Goal: Transaction & Acquisition: Purchase product/service

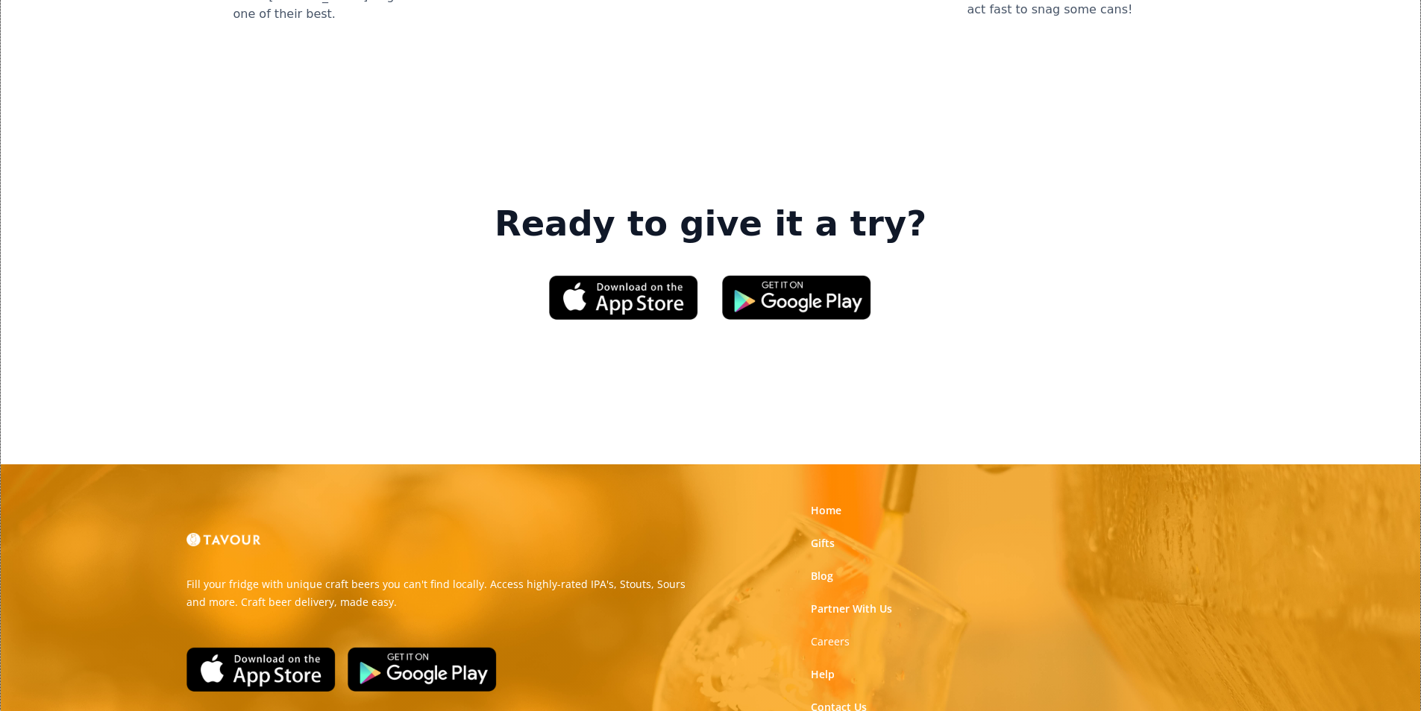
scroll to position [2257, 0]
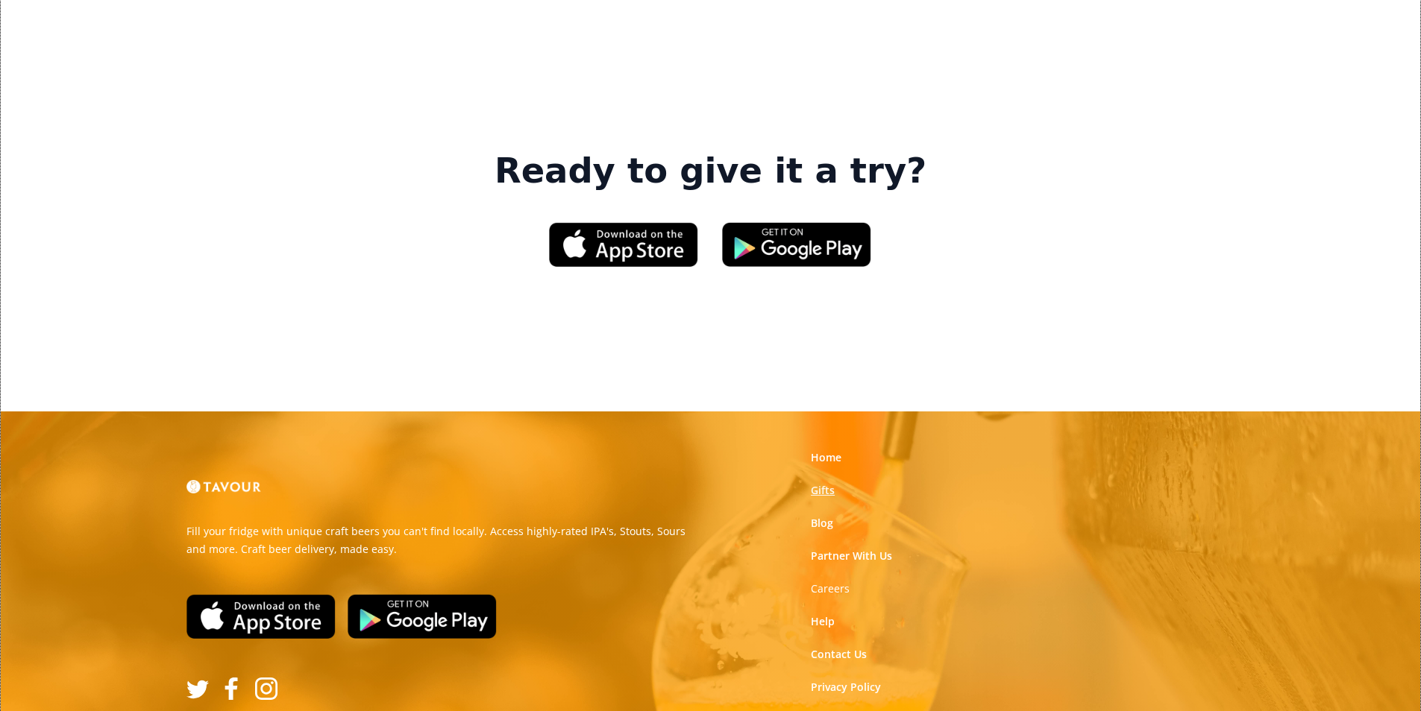
click at [820, 483] on link "Gifts" at bounding box center [823, 490] width 24 height 15
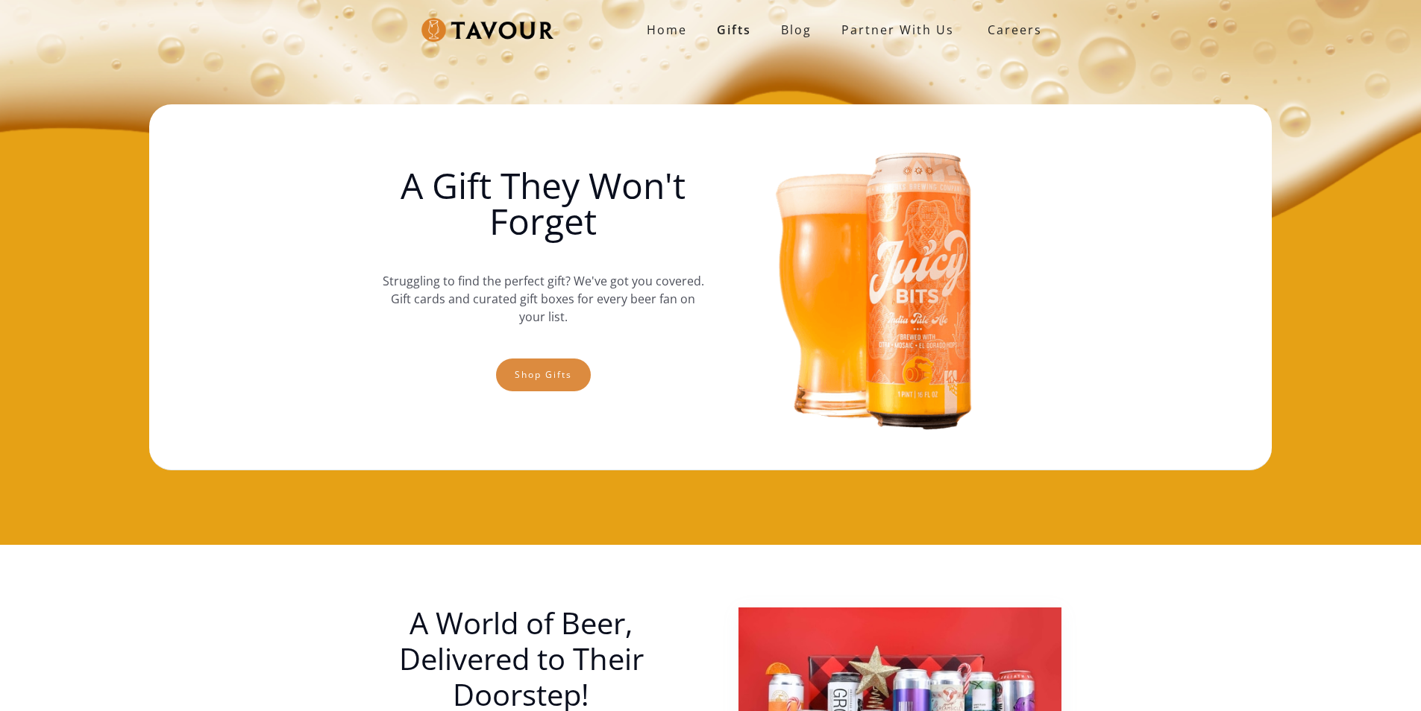
click at [525, 386] on link "Shop gifts" at bounding box center [543, 375] width 95 height 33
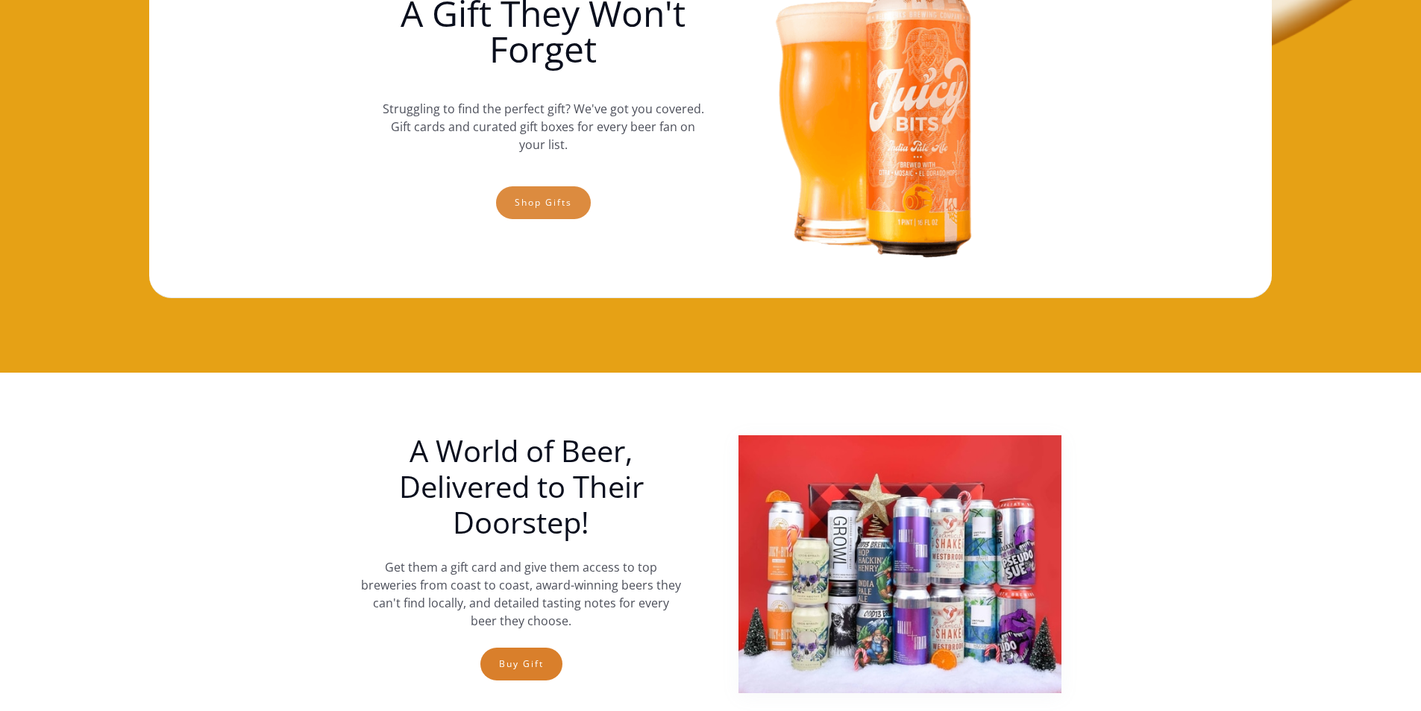
scroll to position [98, 0]
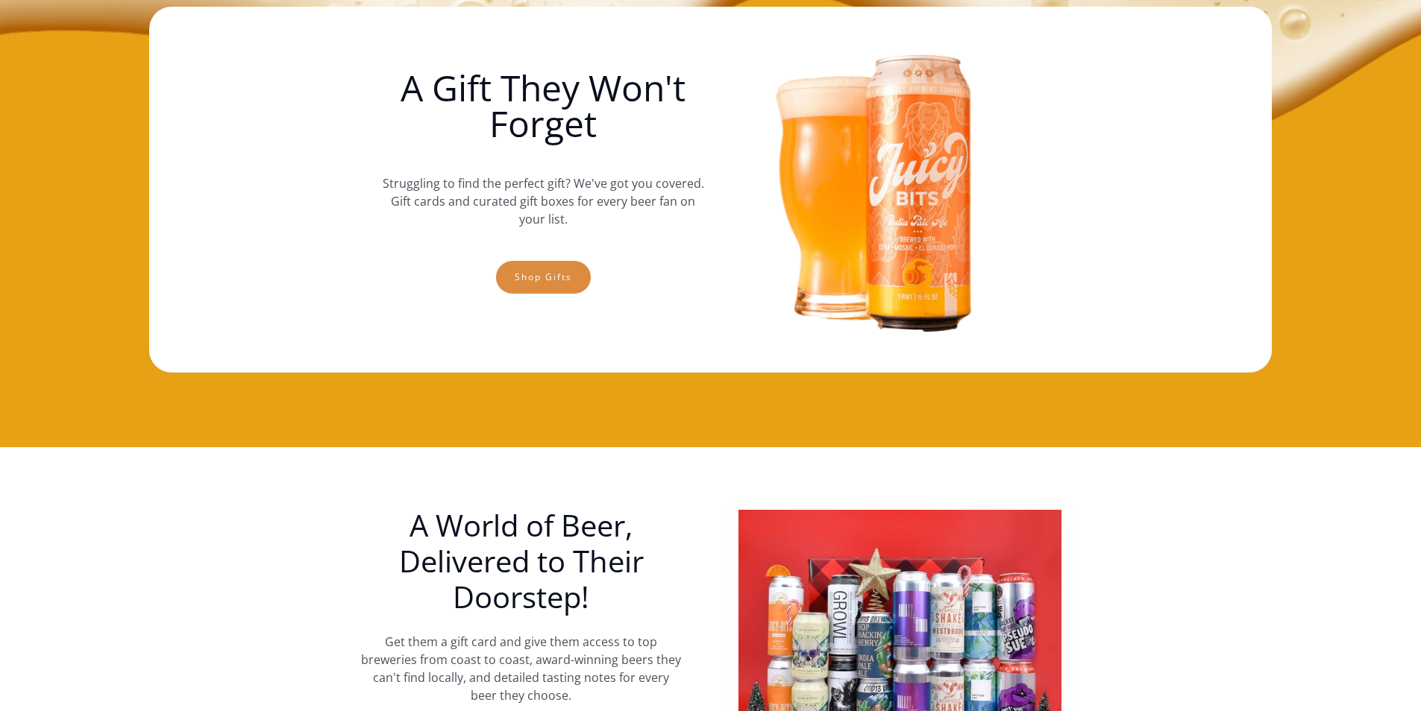
click at [551, 271] on link "Shop gifts" at bounding box center [543, 277] width 95 height 33
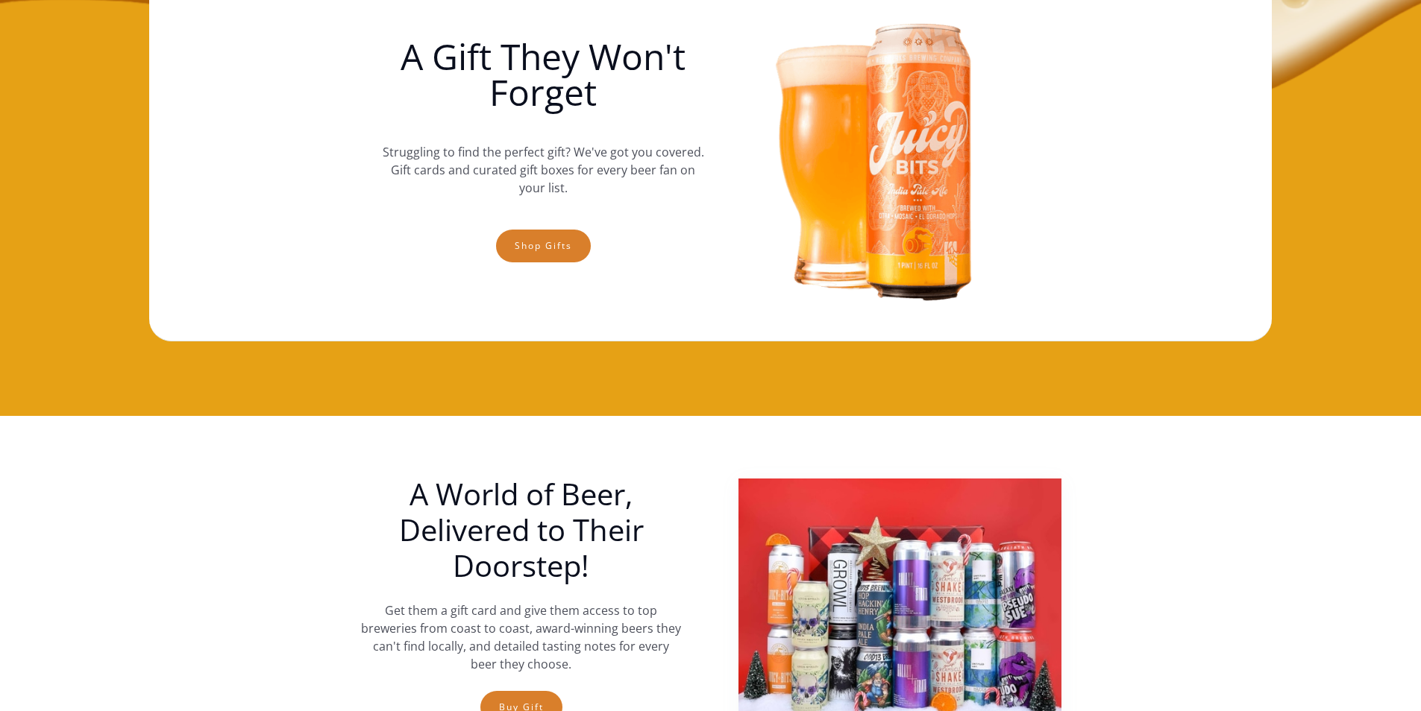
scroll to position [0, 0]
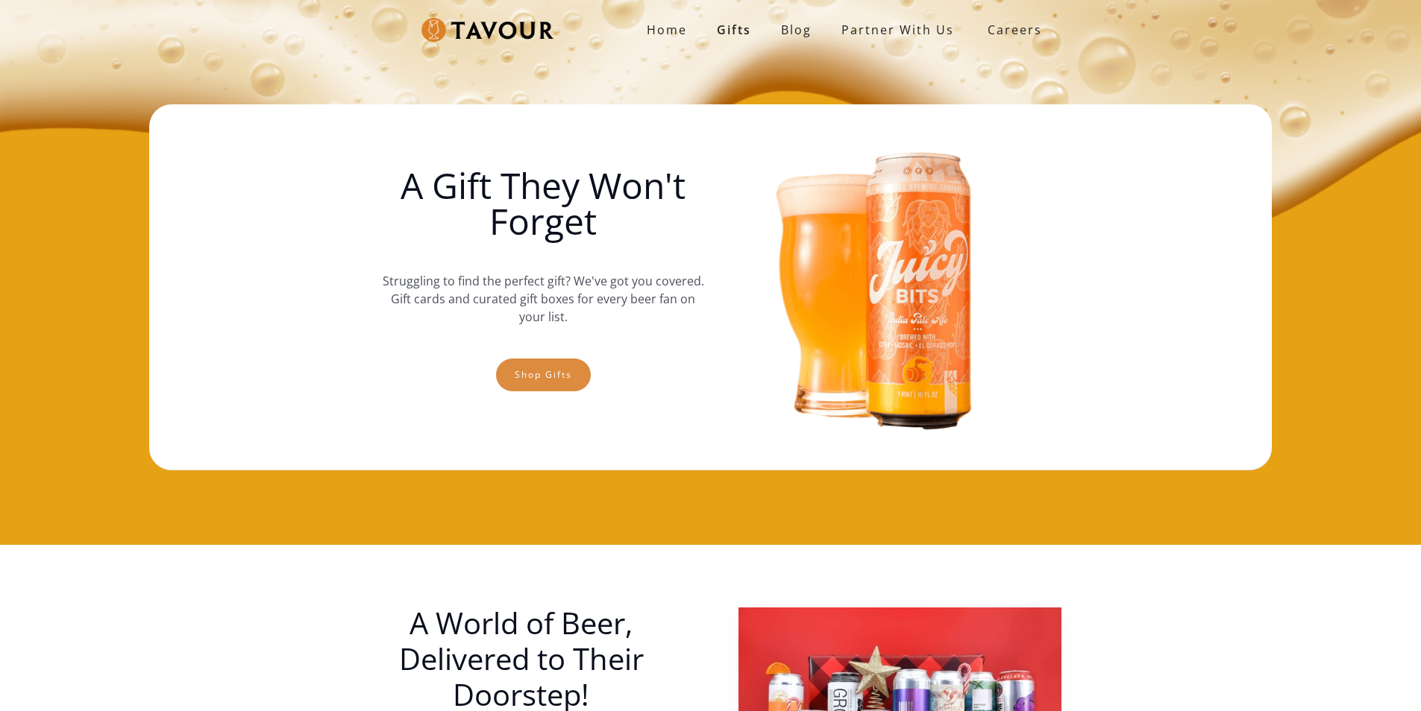
click at [571, 367] on link "Shop gifts" at bounding box center [543, 375] width 95 height 33
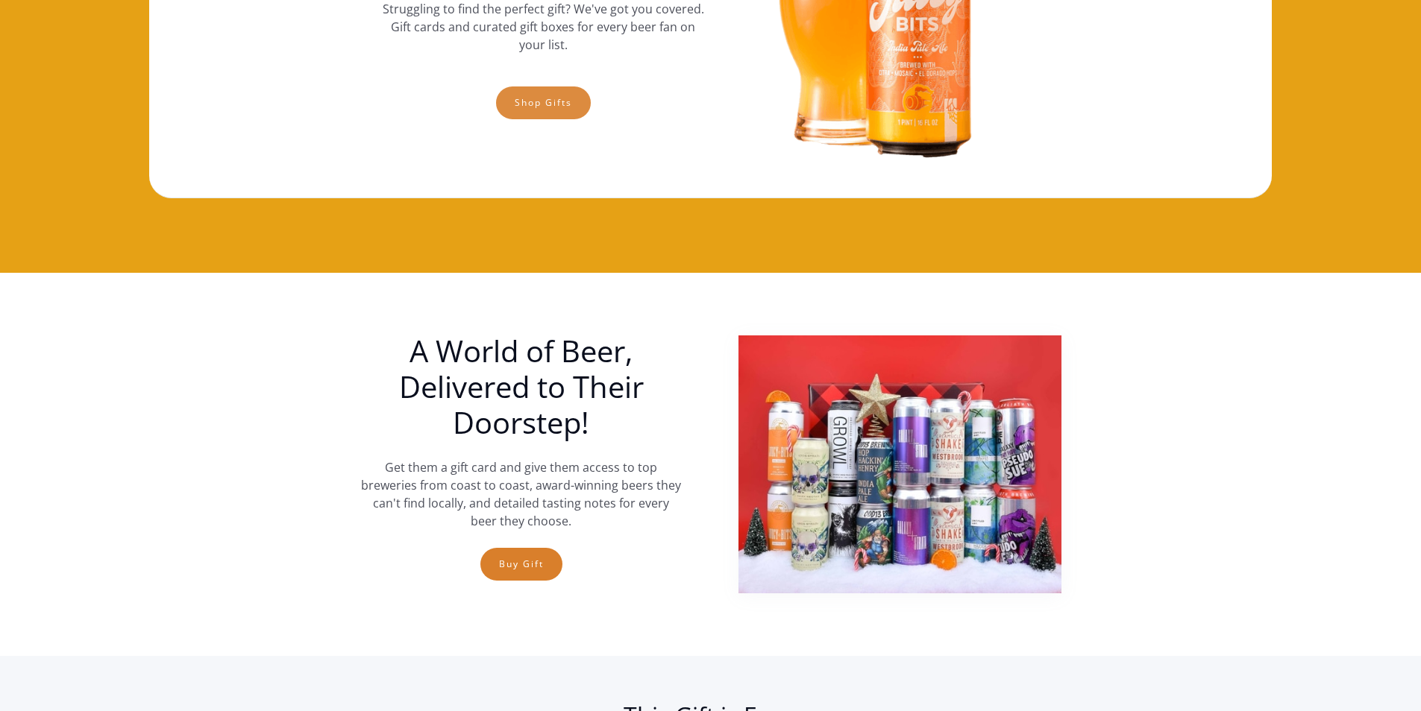
scroll to position [247, 0]
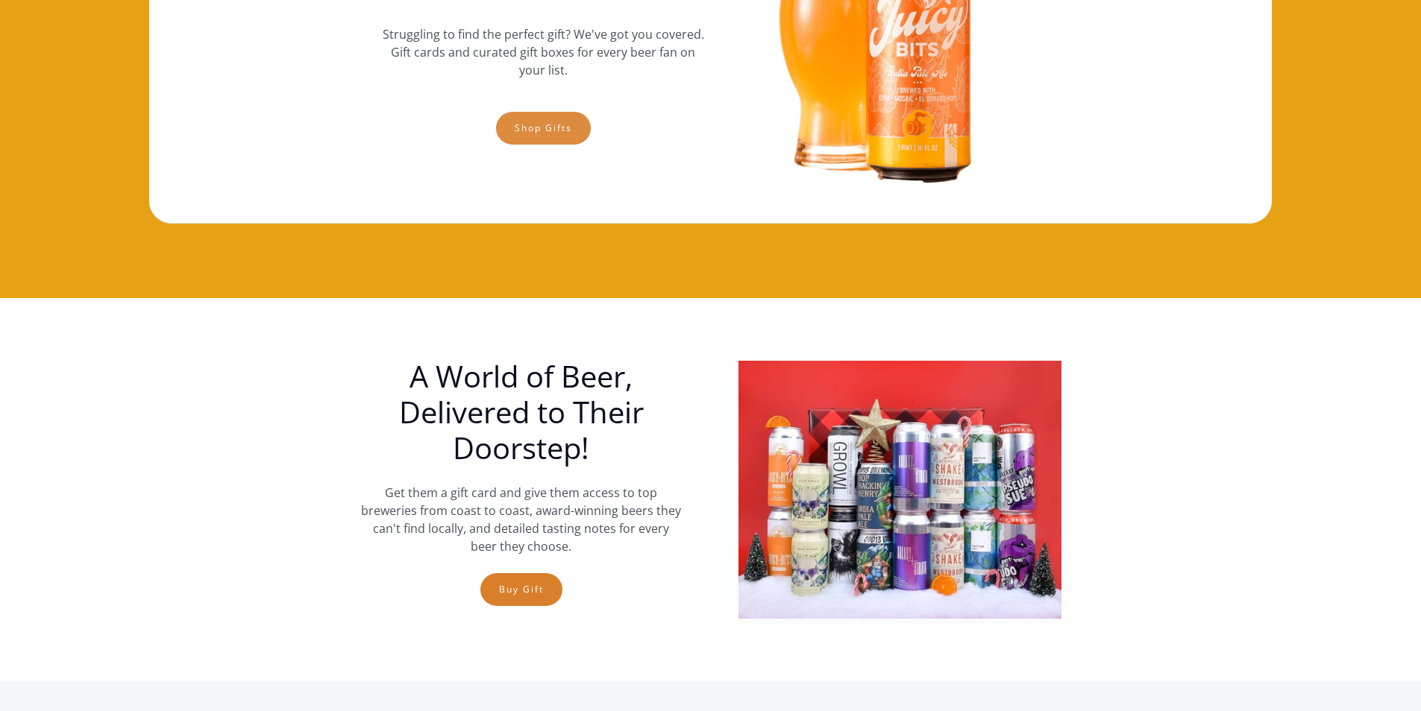
click at [551, 138] on link "Shop gifts" at bounding box center [543, 128] width 95 height 33
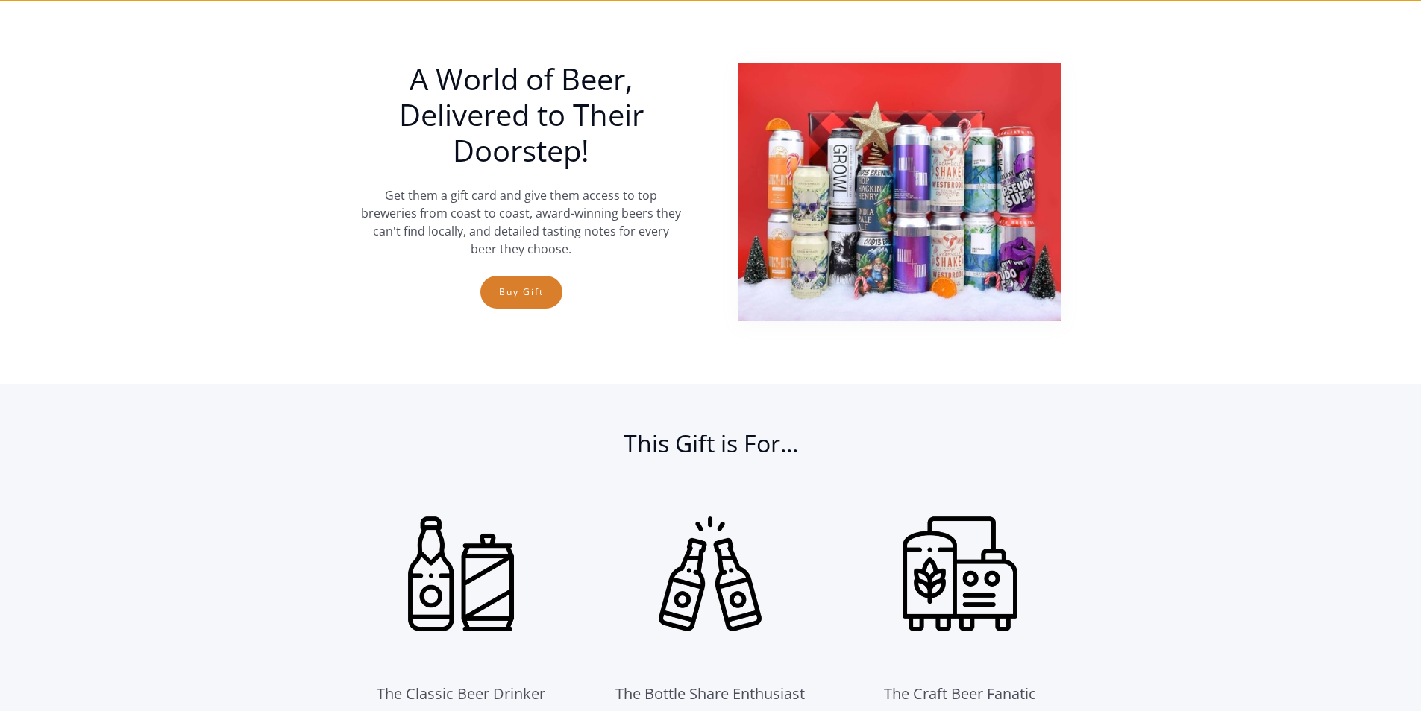
scroll to position [545, 0]
